Goal: Transaction & Acquisition: Purchase product/service

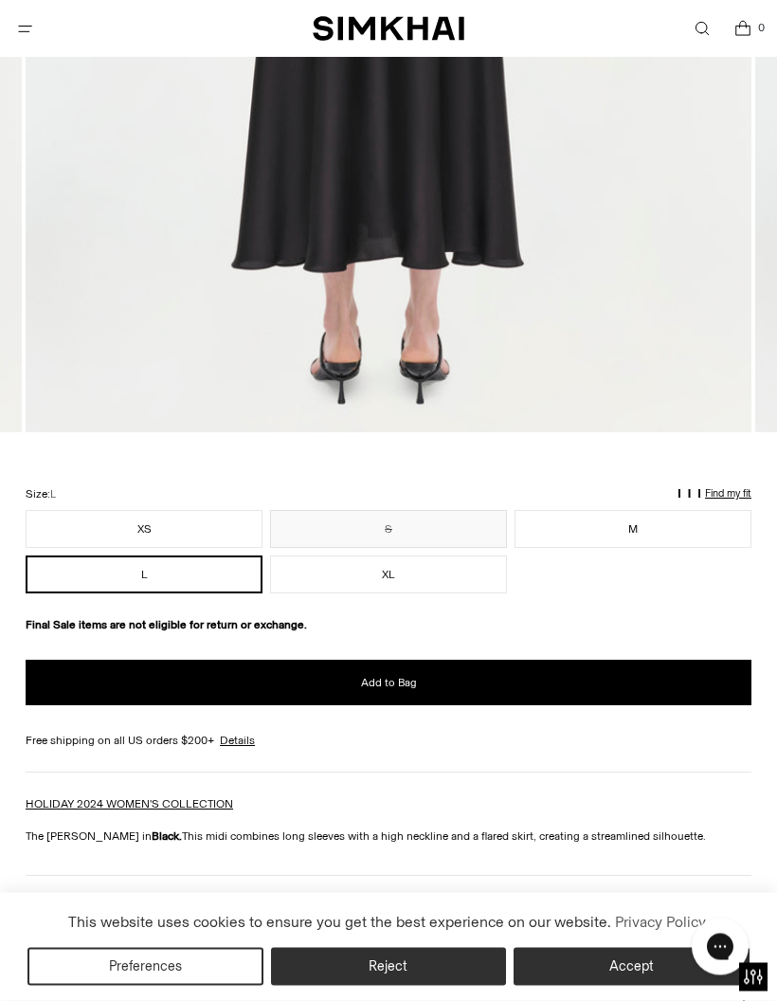
scroll to position [896, 0]
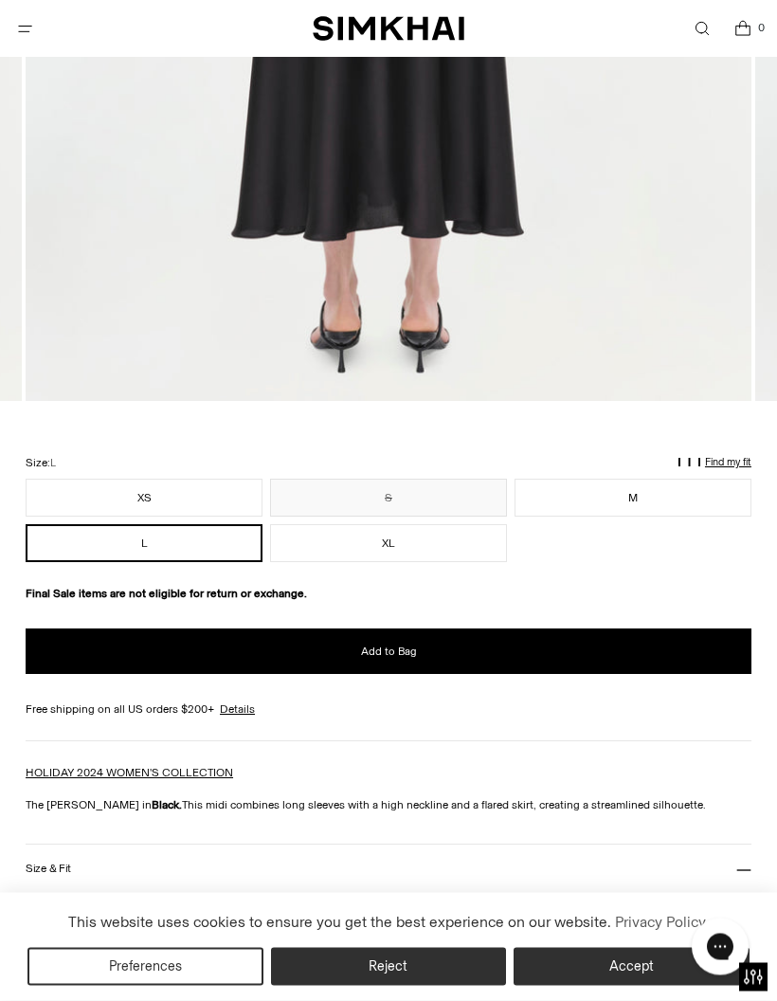
click at [593, 494] on button "M" at bounding box center [633, 499] width 237 height 38
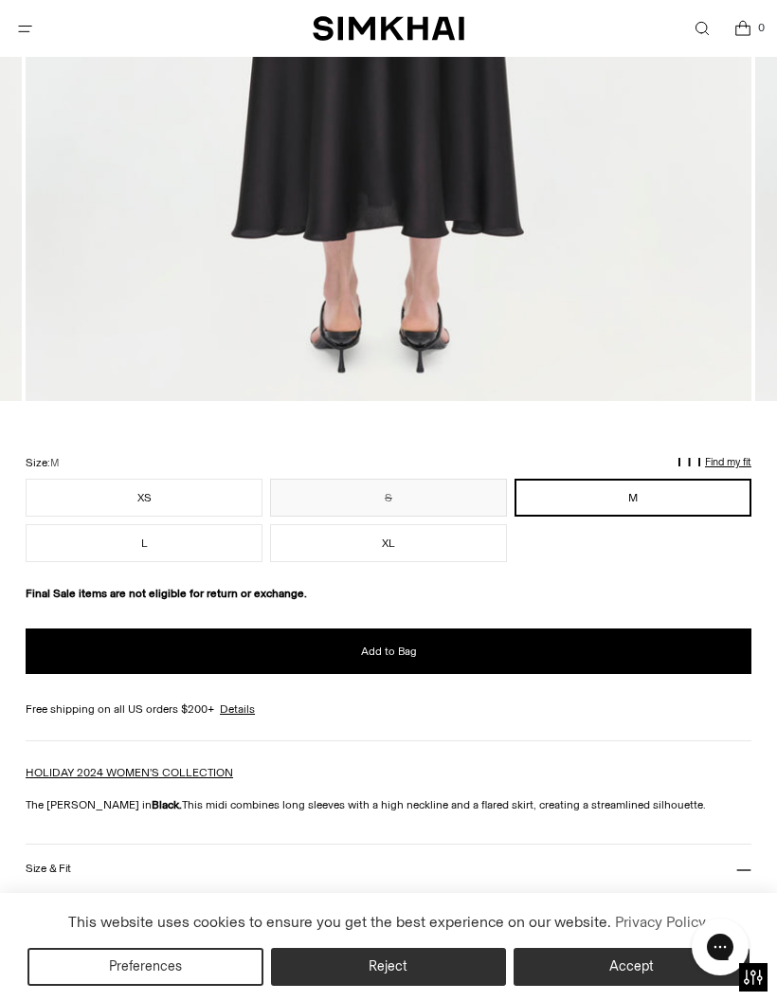
click at [142, 651] on button "Add to Bag" at bounding box center [389, 651] width 726 height 46
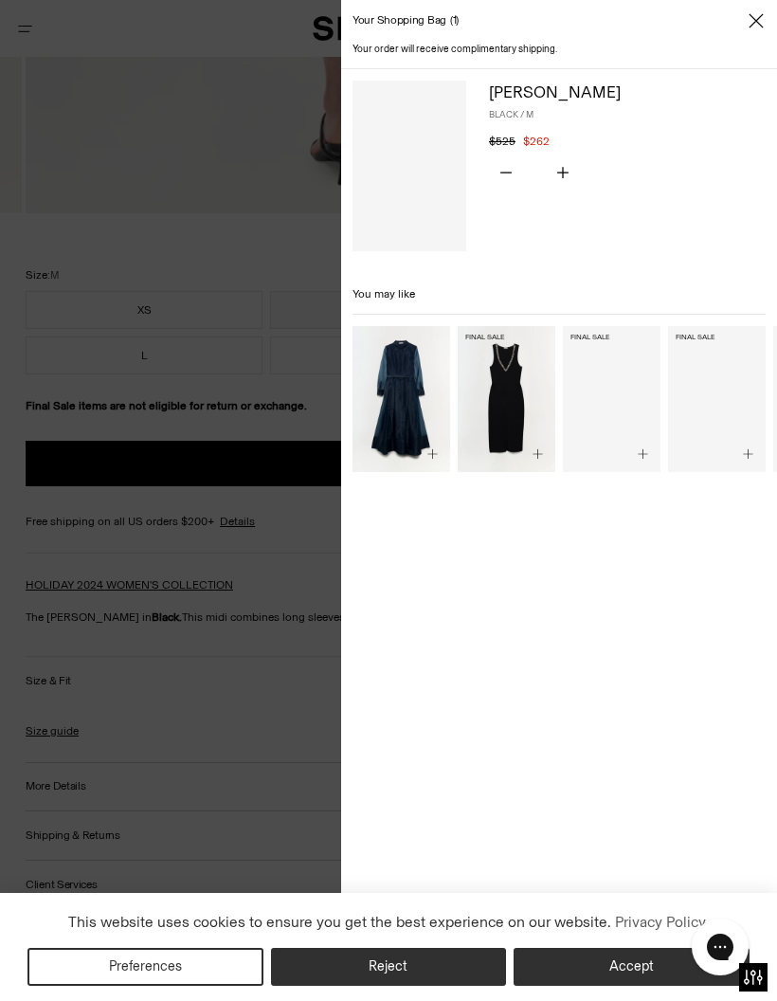
scroll to position [1093, 0]
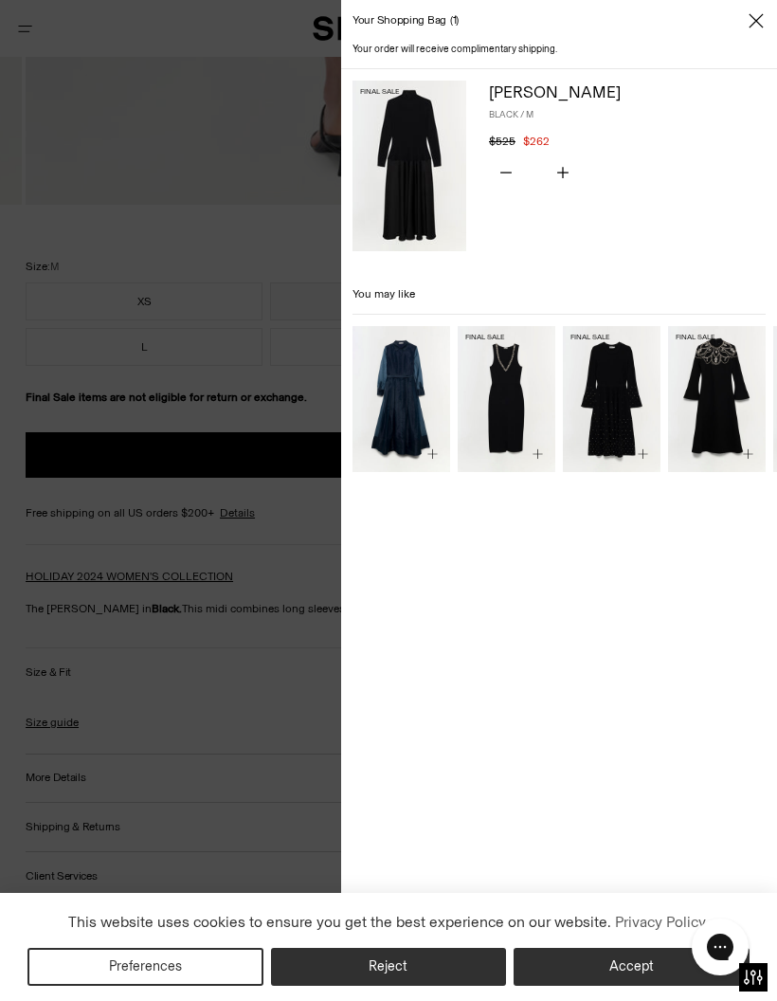
click at [595, 953] on button "Accept" at bounding box center [632, 967] width 236 height 38
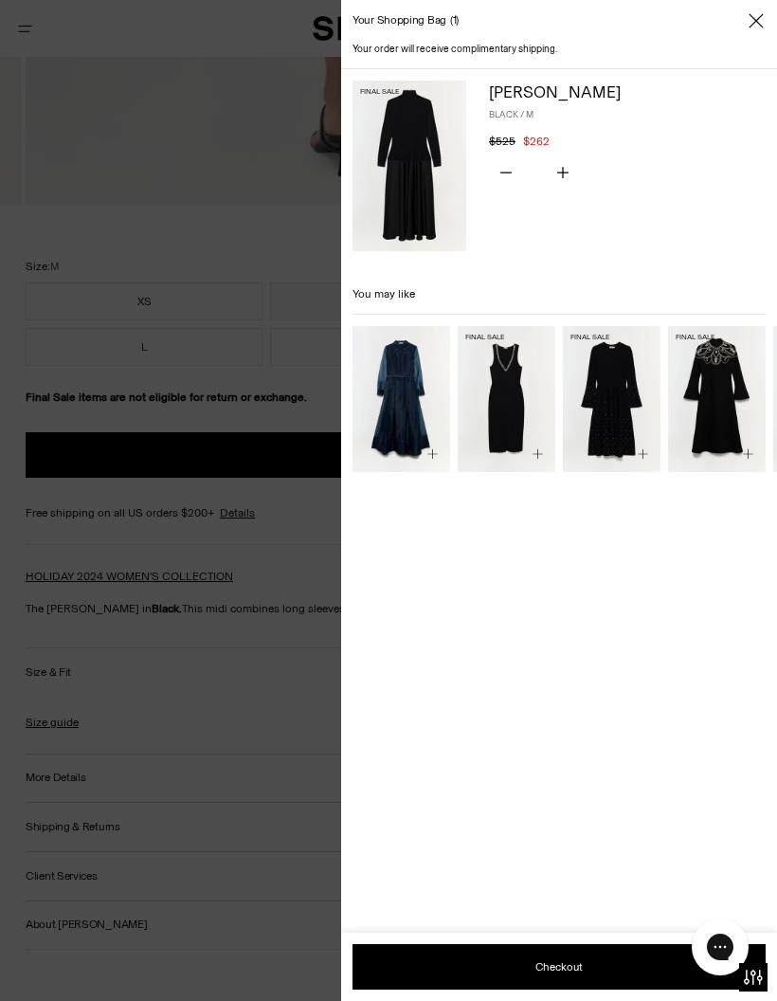
click at [763, 26] on icon "Close" at bounding box center [756, 20] width 15 height 19
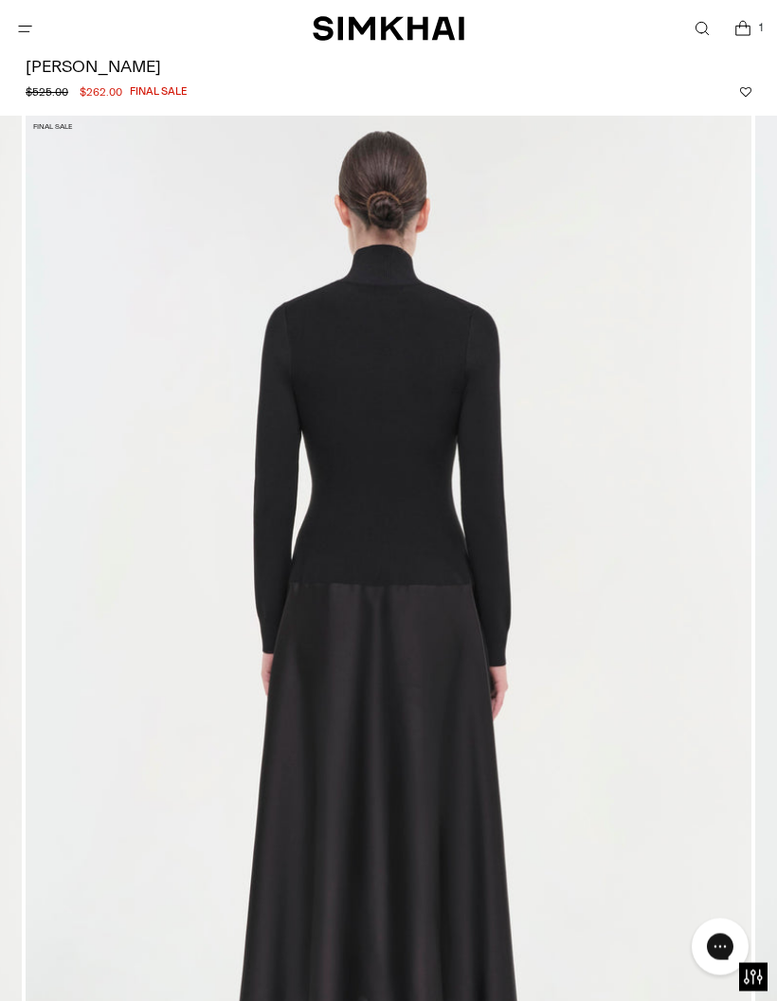
scroll to position [301, 0]
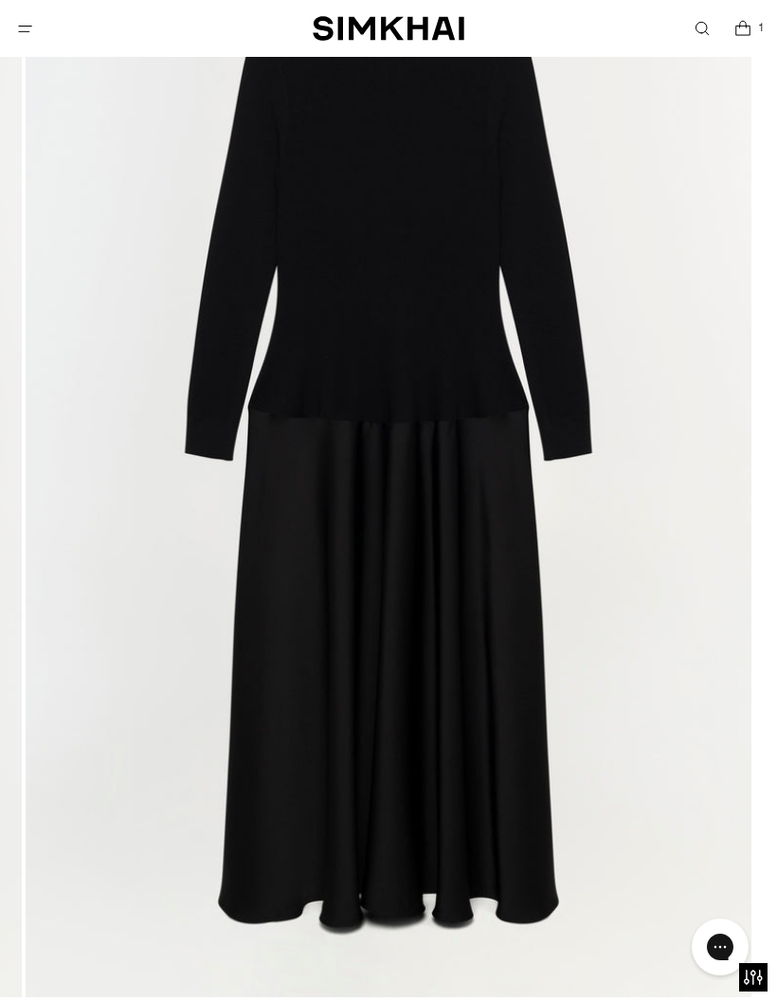
click at [27, 36] on icon "Open menu modal" at bounding box center [25, 28] width 20 height 15
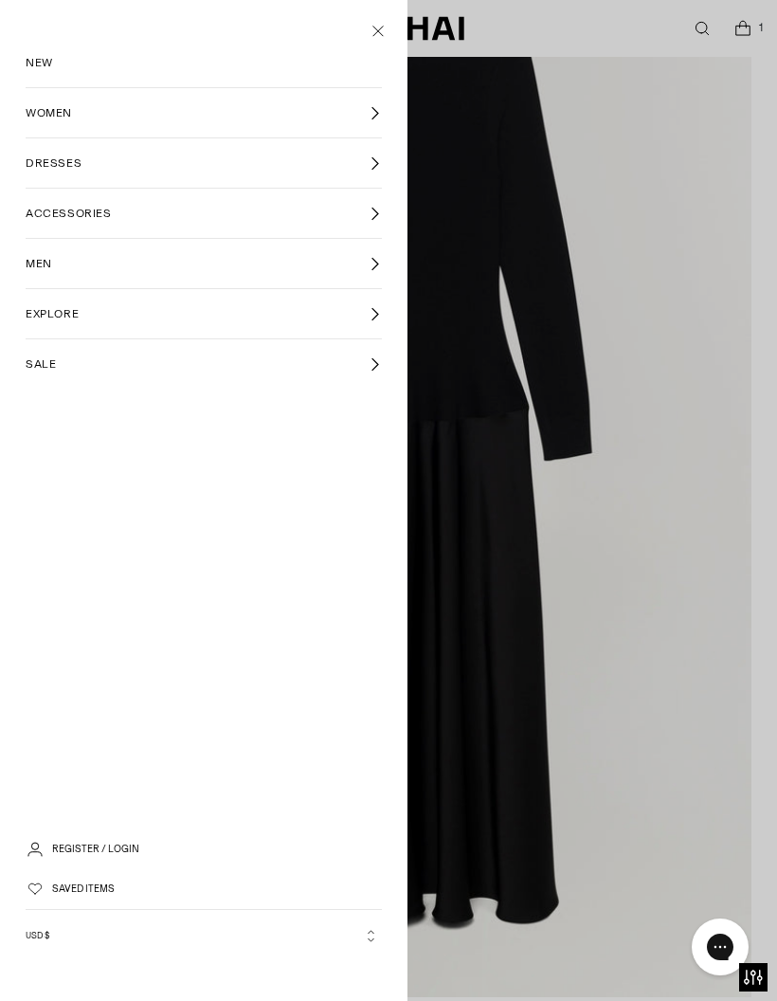
click at [46, 379] on link "SALE" at bounding box center [204, 363] width 356 height 49
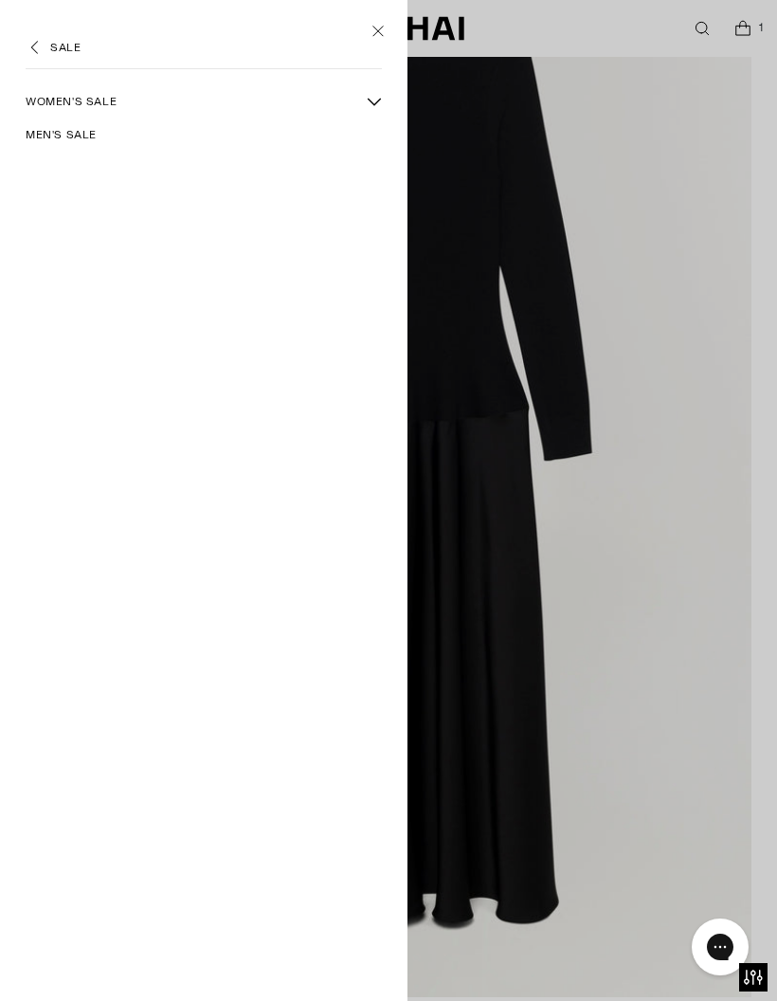
click at [48, 102] on span "Women's Sale" at bounding box center [71, 101] width 91 height 17
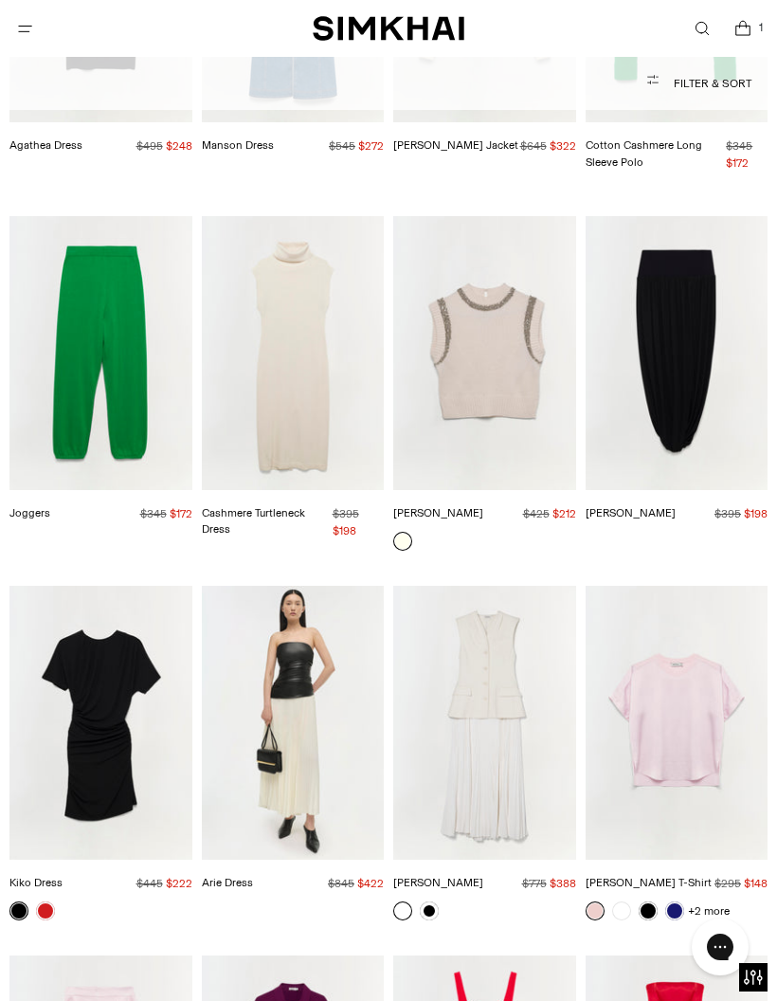
scroll to position [14485, 0]
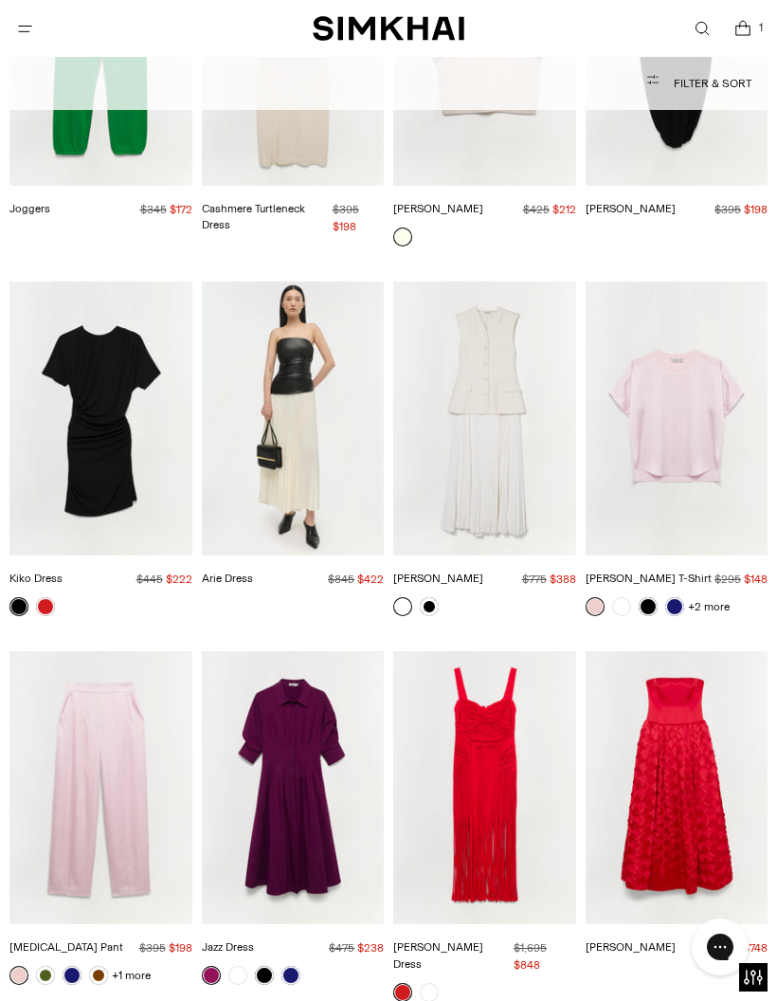
click at [477, 372] on img "Georgina Dress" at bounding box center [484, 419] width 183 height 274
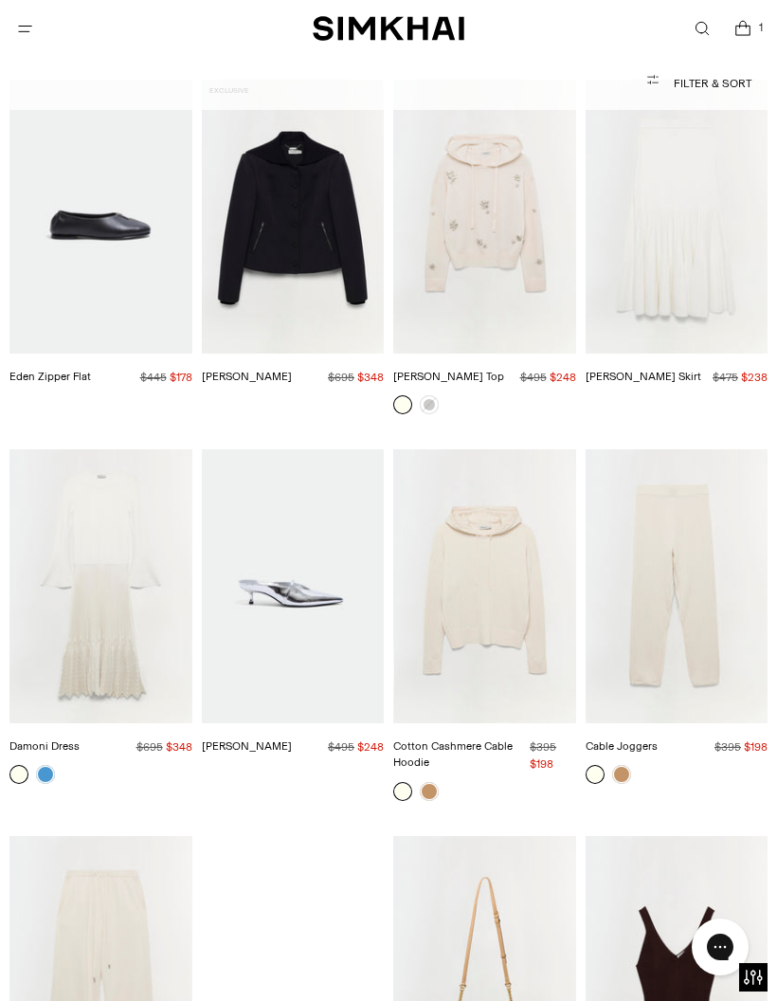
scroll to position [16986, 0]
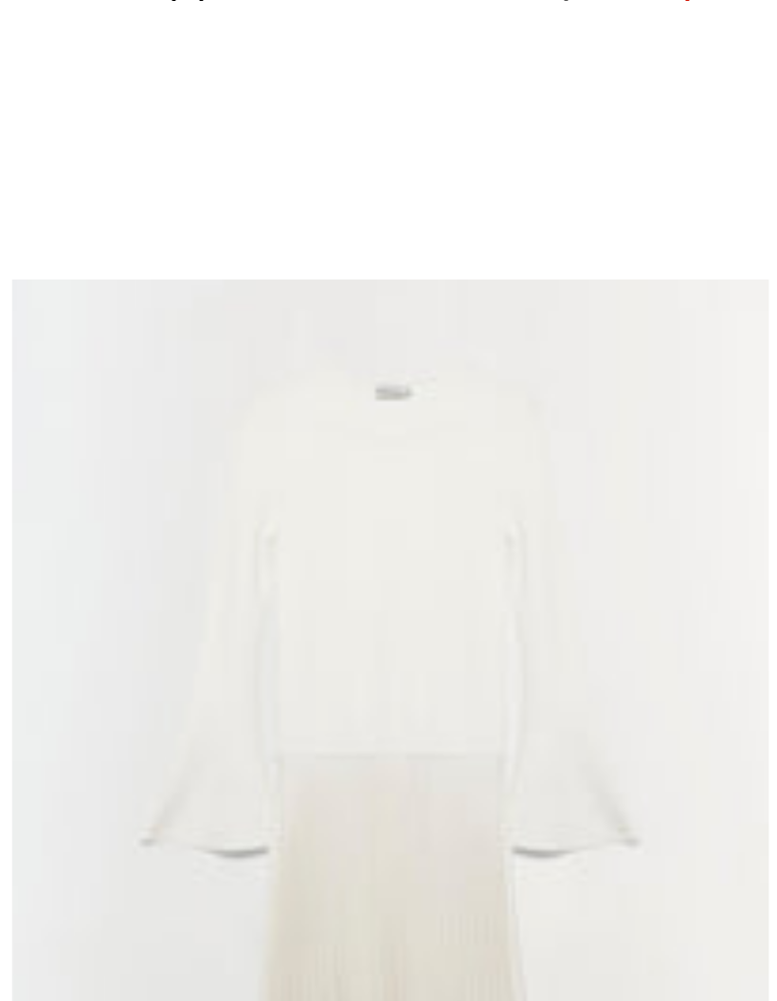
click at [83, 398] on img "Damoni Dress" at bounding box center [100, 535] width 183 height 274
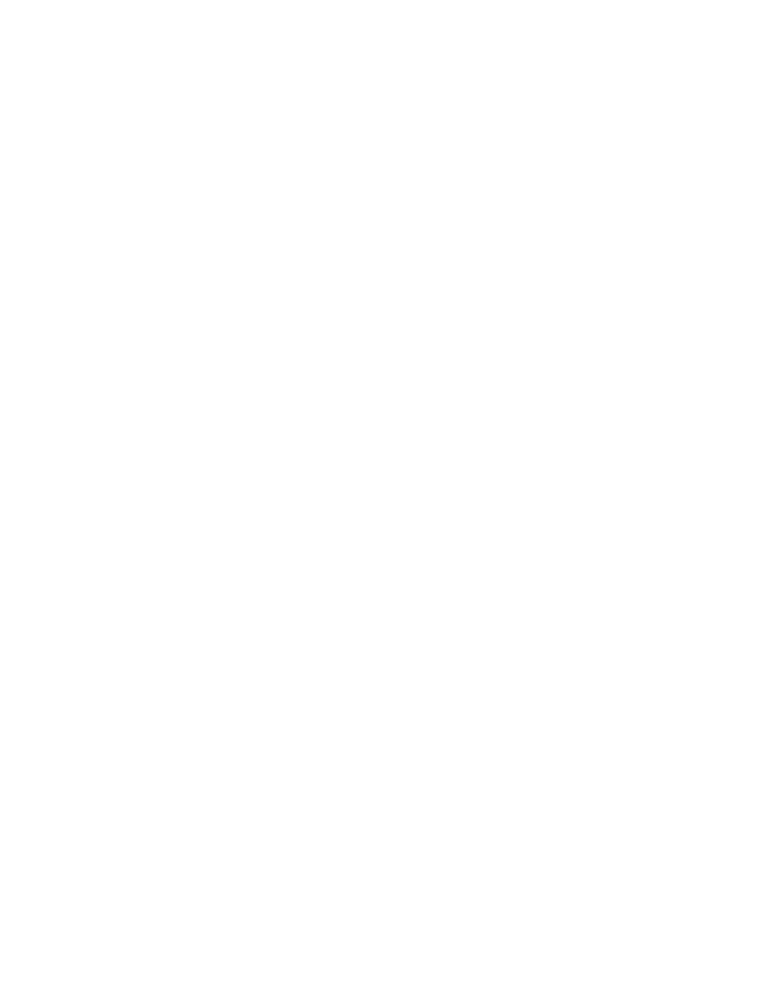
click at [47, 714] on link at bounding box center [45, 723] width 19 height 19
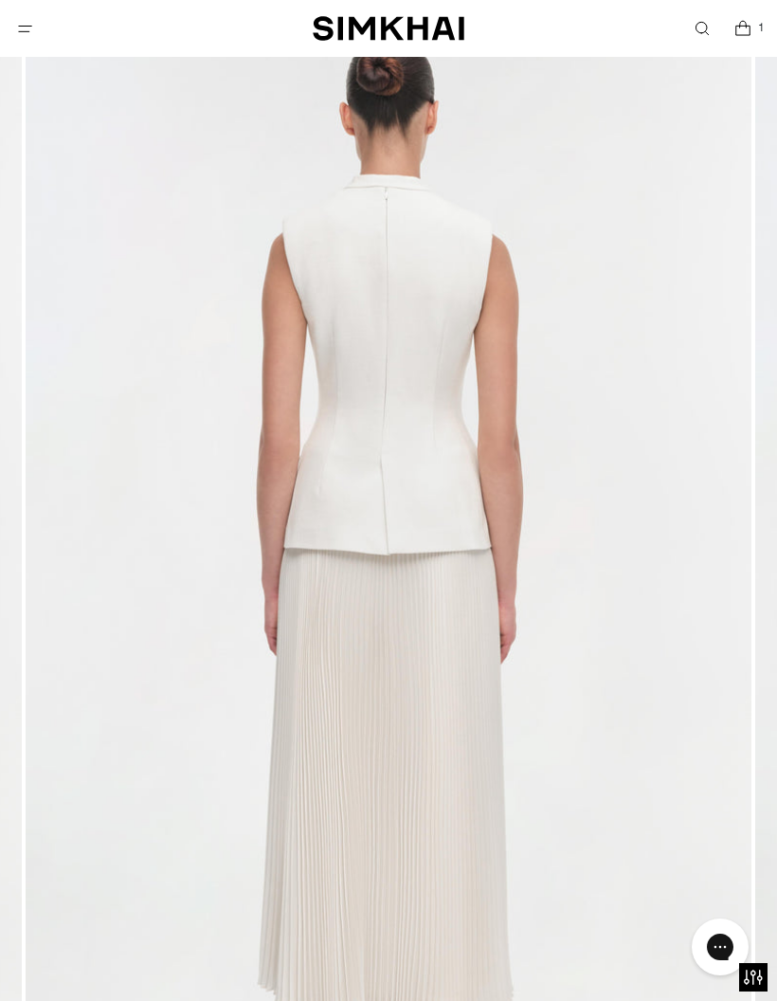
scroll to position [263, 0]
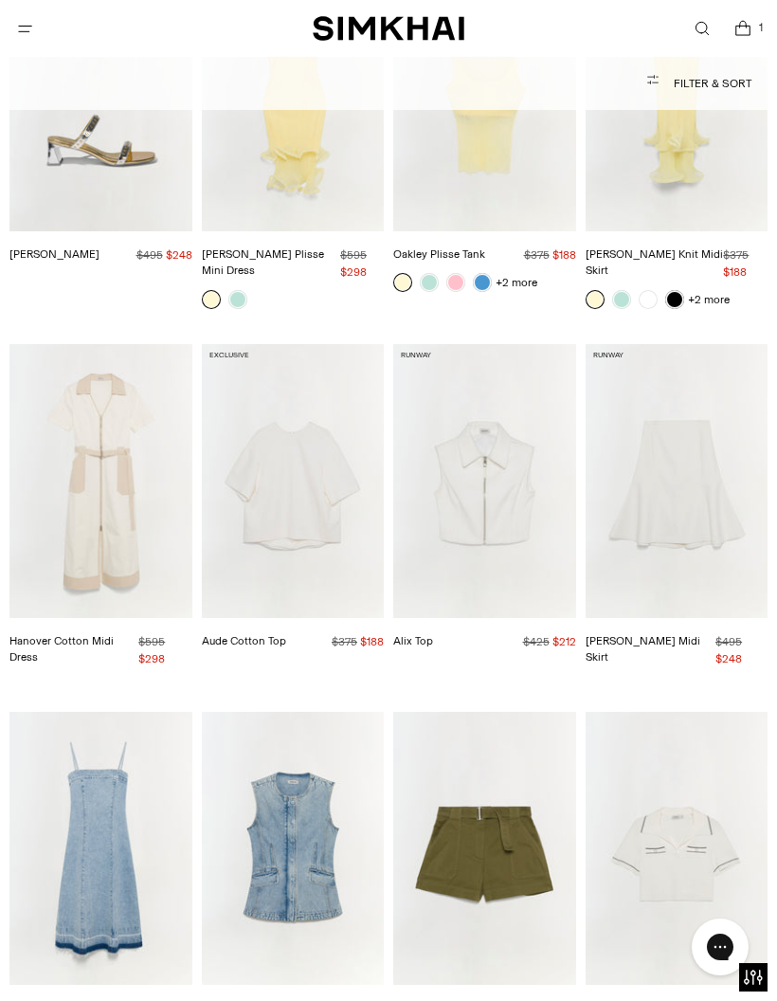
scroll to position [7481, 0]
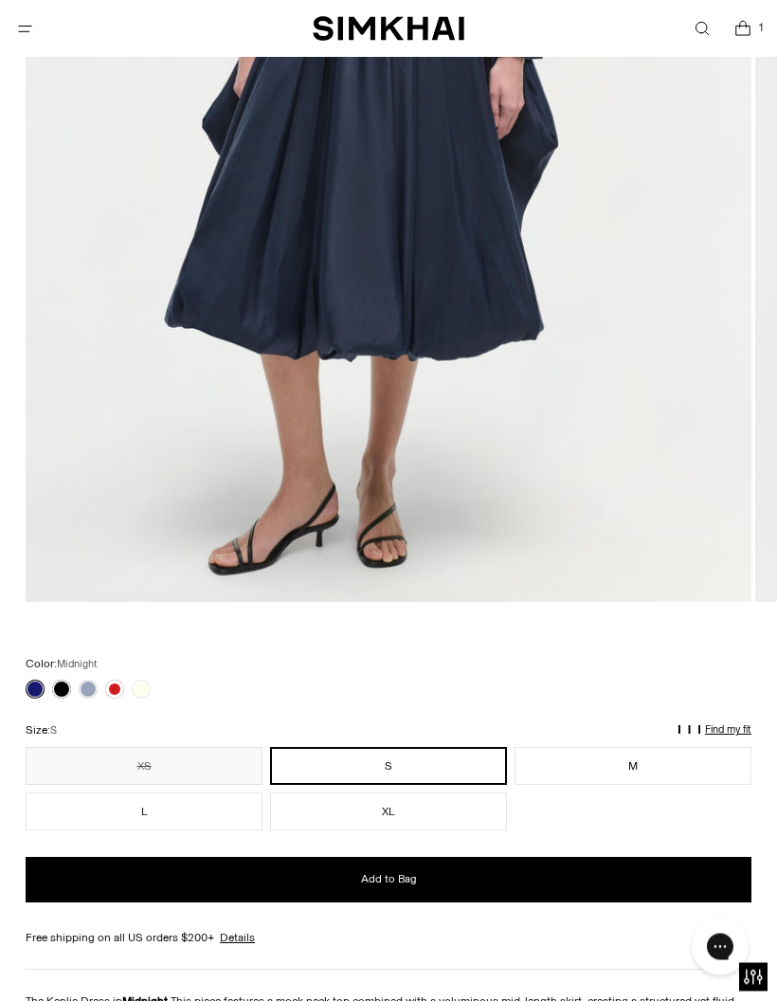
scroll to position [696, 0]
click at [54, 694] on link at bounding box center [61, 689] width 19 height 19
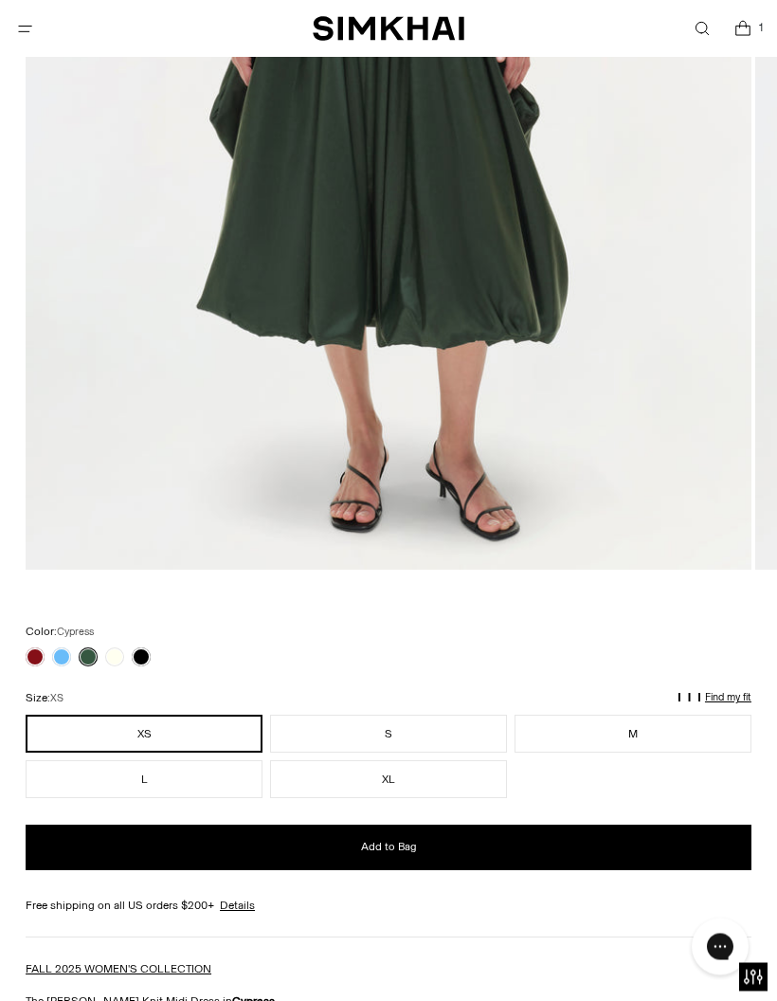
scroll to position [728, 0]
click at [113, 655] on link at bounding box center [114, 656] width 19 height 19
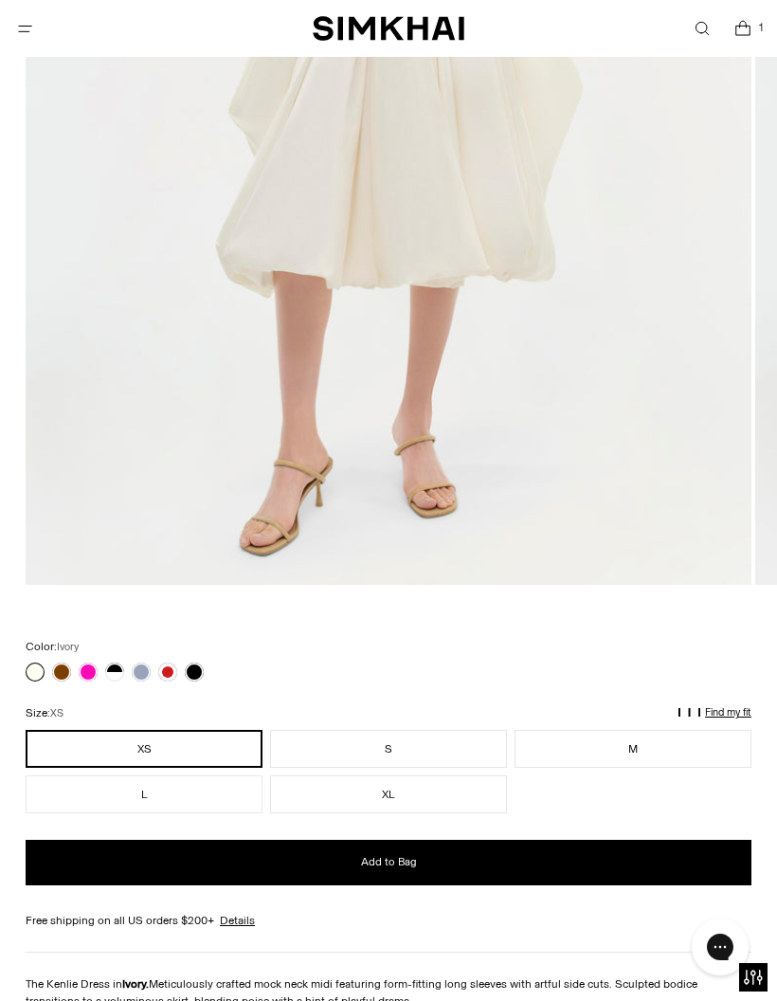
scroll to position [809, 0]
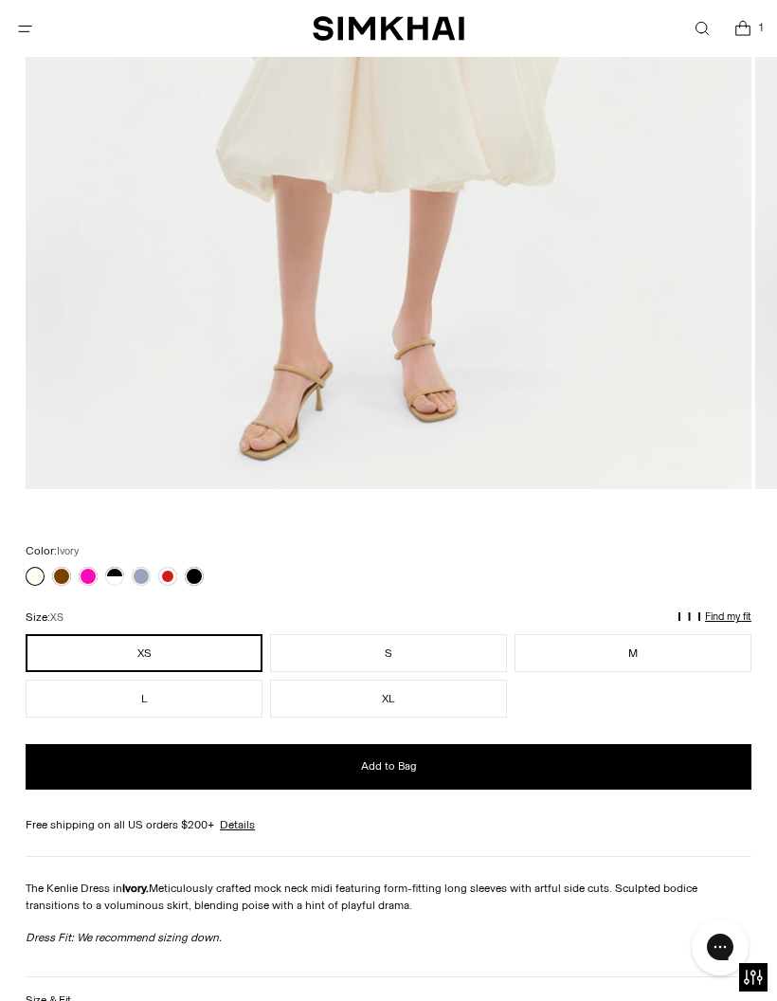
click at [196, 576] on link at bounding box center [194, 576] width 19 height 19
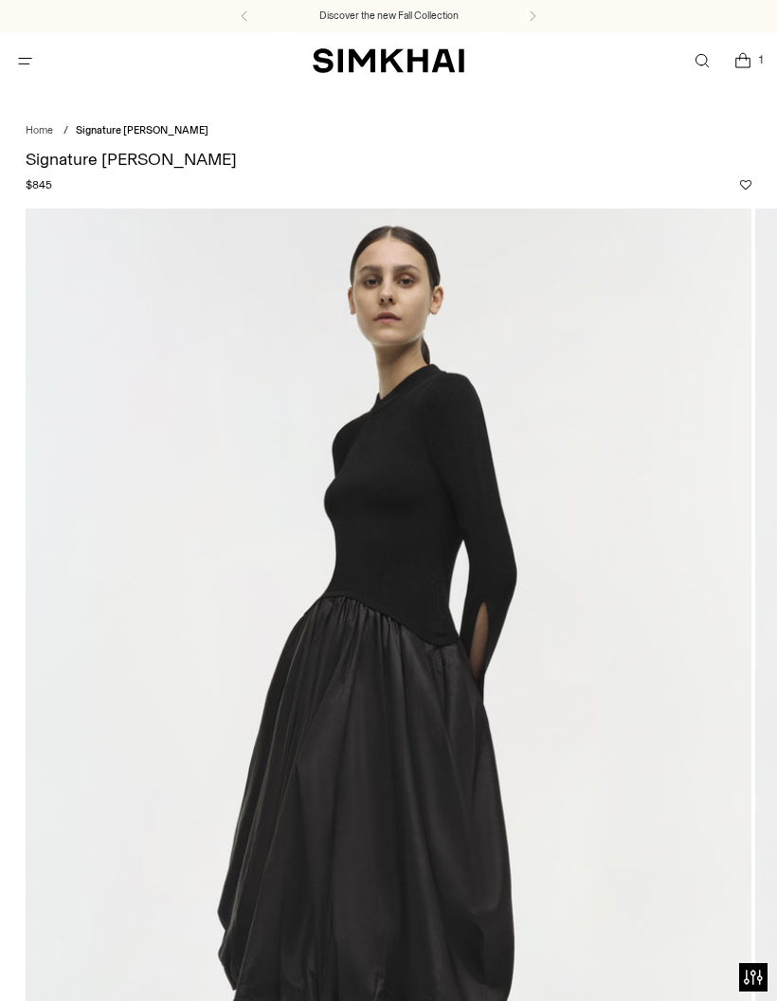
scroll to position [694, 0]
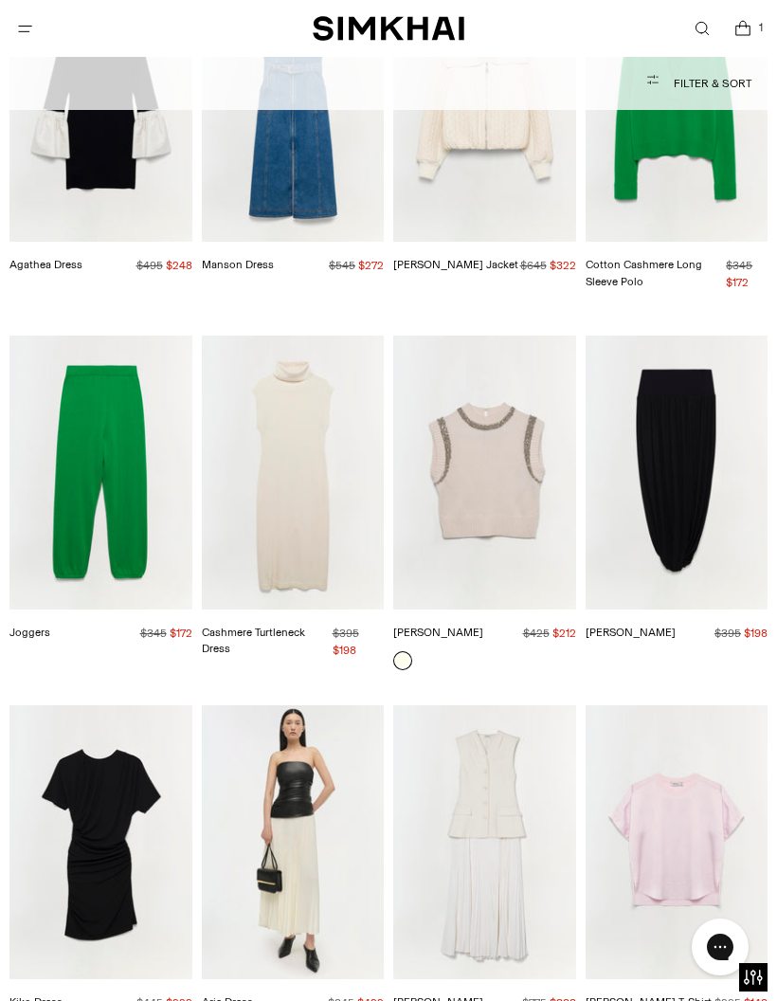
scroll to position [14746, 0]
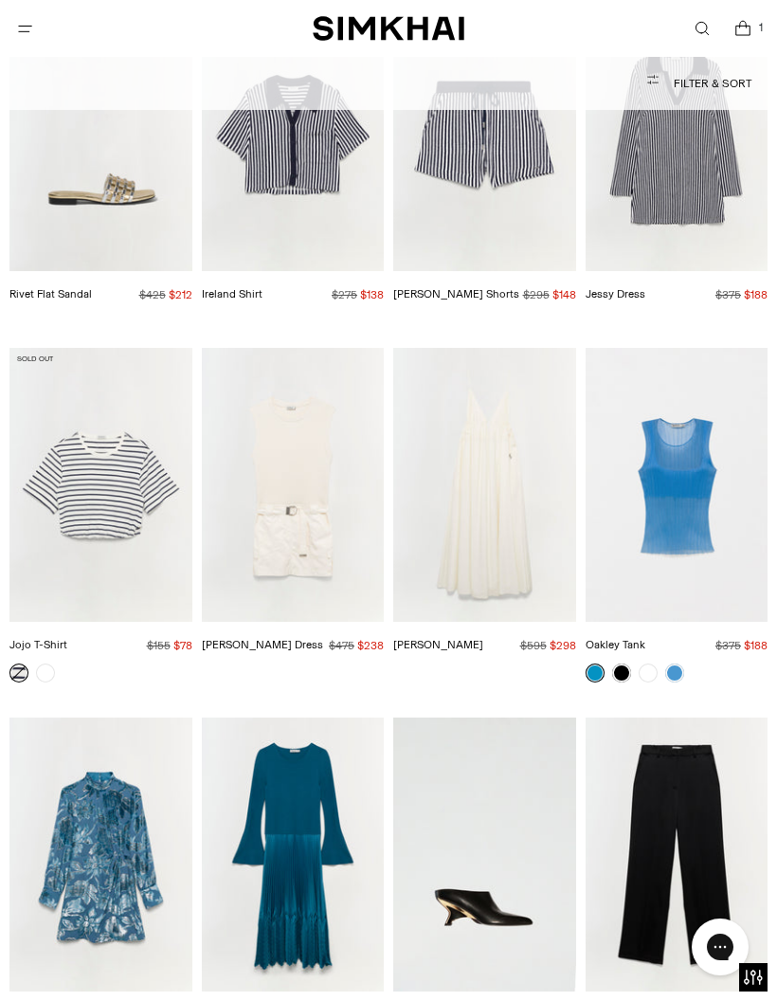
scroll to position [13008, 0]
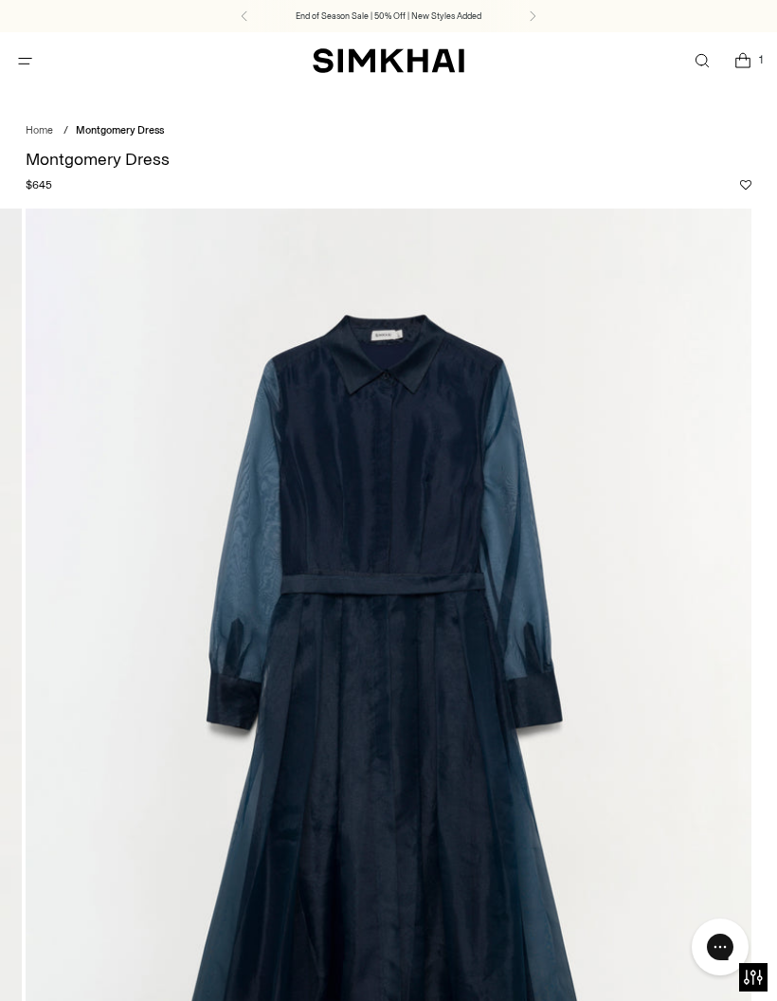
click at [750, 66] on icon "Open cart modal" at bounding box center [743, 62] width 14 height 9
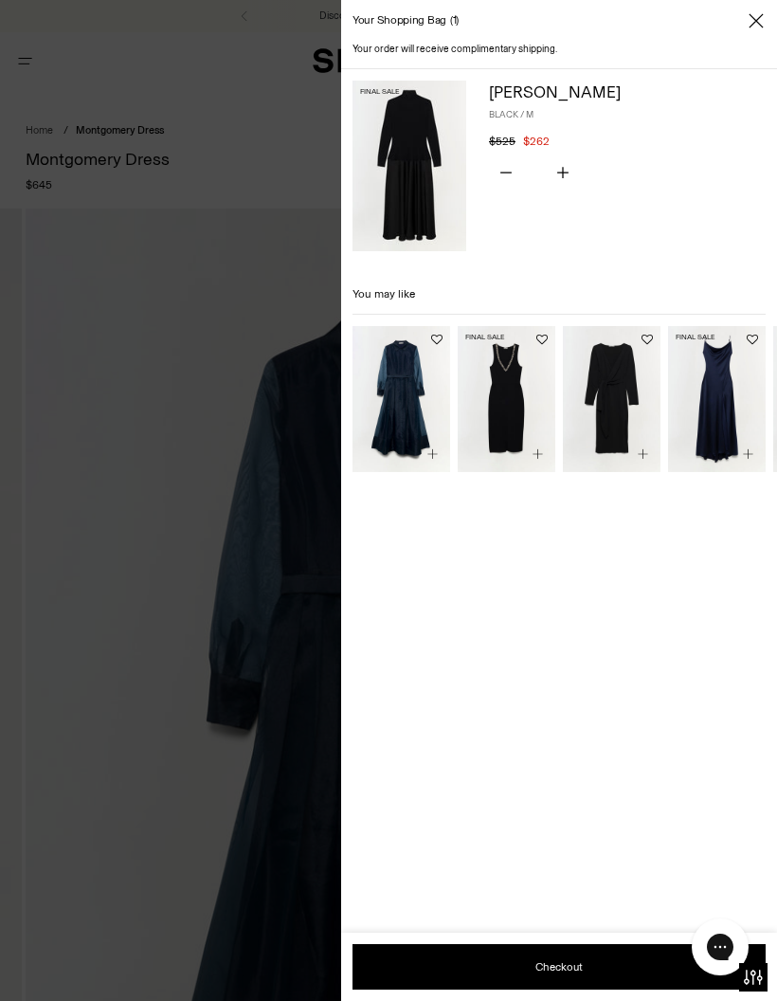
click at [392, 191] on img at bounding box center [410, 166] width 114 height 171
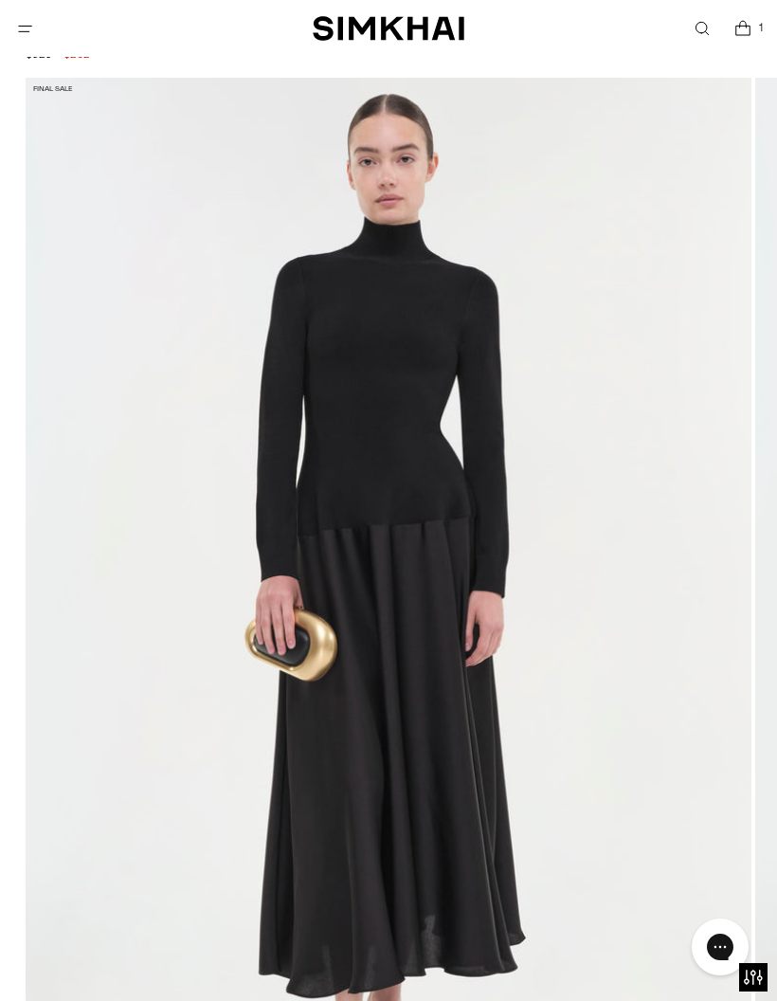
scroll to position [207, 0]
